Goal: Find specific page/section: Find specific page/section

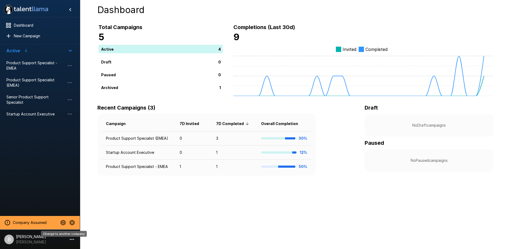
click at [63, 222] on icon "Change to another company" at bounding box center [62, 222] width 5 height 5
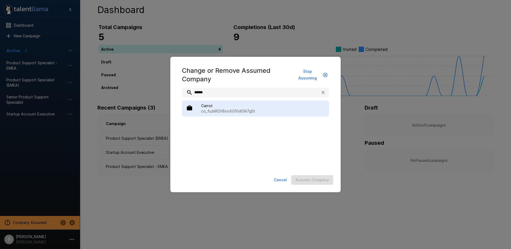
type input "******"
click at [232, 113] on p "co_fuzkR2VBxoXG1GdG9i7g5t" at bounding box center [263, 110] width 124 height 5
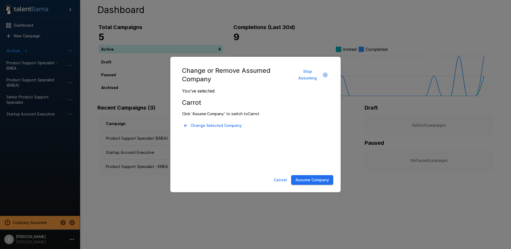
click at [309, 181] on button "Assume Company" at bounding box center [312, 180] width 42 height 10
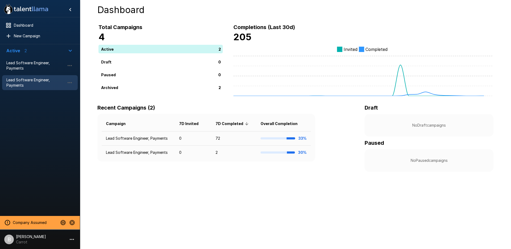
click at [45, 78] on span "Lead Software Engineer, Payments" at bounding box center [35, 82] width 59 height 11
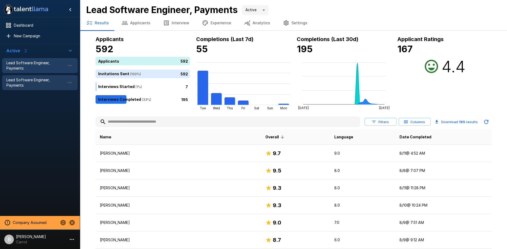
click at [20, 62] on span "Lead Software Engineer, Payments" at bounding box center [35, 65] width 59 height 11
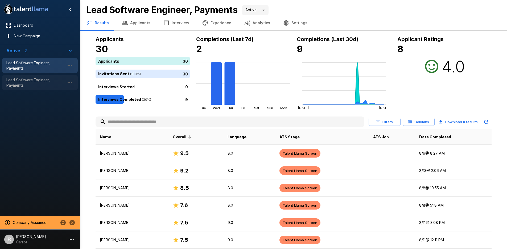
click at [30, 82] on span "Lead Software Engineer, Payments" at bounding box center [35, 82] width 59 height 11
